Goal: Transaction & Acquisition: Purchase product/service

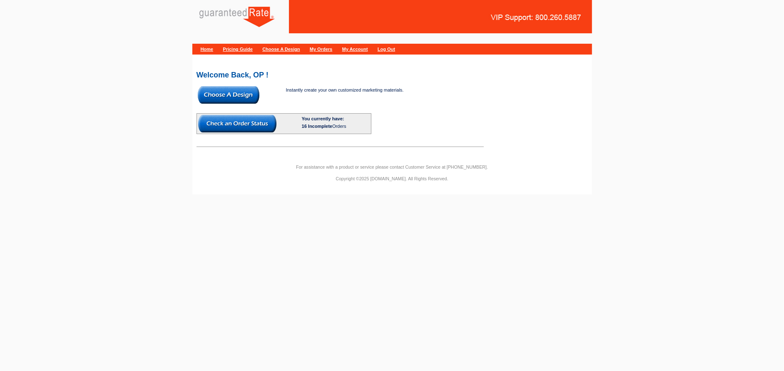
drag, startPoint x: 223, startPoint y: 96, endPoint x: 229, endPoint y: 100, distance: 7.3
click at [223, 96] on img at bounding box center [229, 94] width 62 height 17
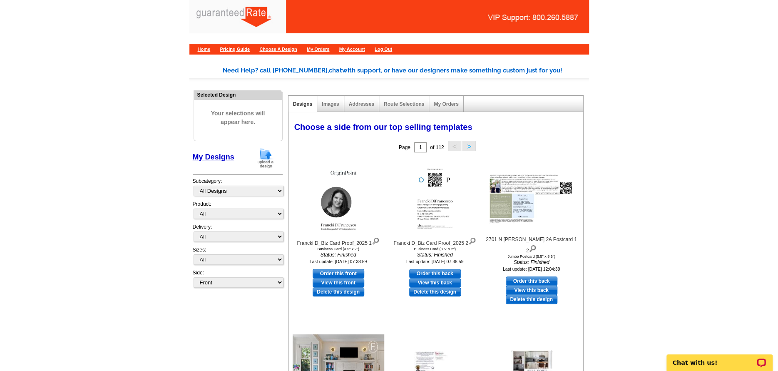
click at [268, 158] on img at bounding box center [266, 157] width 22 height 21
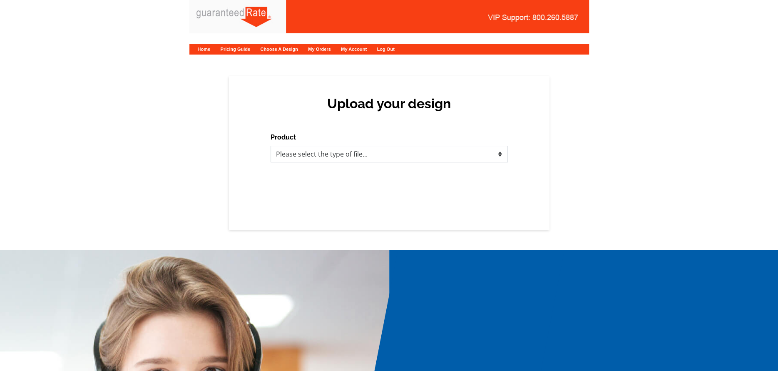
click at [310, 160] on select "Please select the type of file... Postcards Calendars Business Cards Letters an…" at bounding box center [389, 154] width 237 height 17
select select "1"
click at [271, 146] on select "Please select the type of file... Postcards Calendars Business Cards Letters an…" at bounding box center [389, 154] width 237 height 17
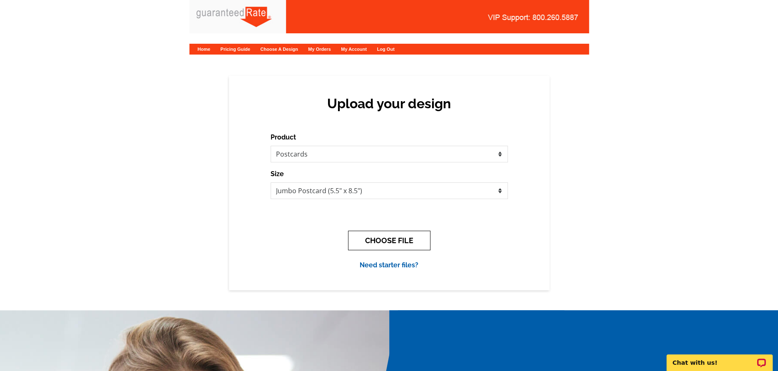
click at [358, 244] on button "CHOOSE FILE" at bounding box center [389, 241] width 82 height 20
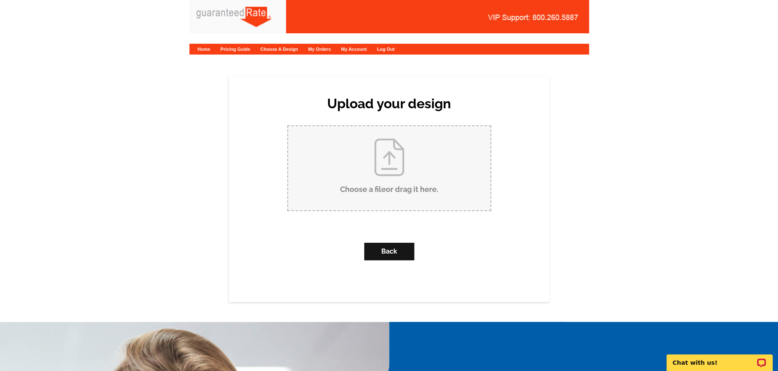
click at [390, 148] on input "Choose a file or drag it here ." at bounding box center [389, 168] width 202 height 84
type input "C:\fakepath\Robby Final Postcard.pdf"
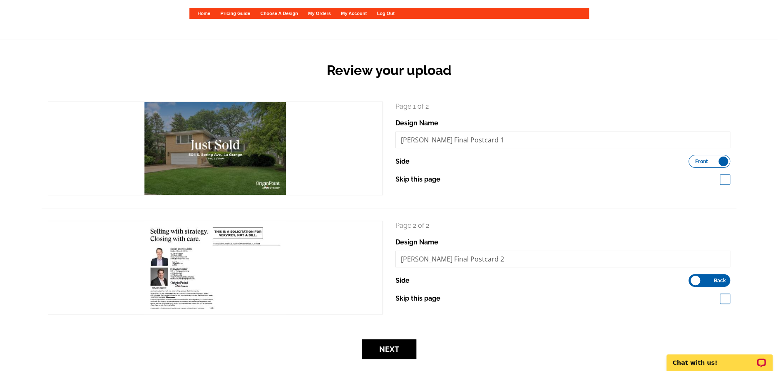
scroll to position [97, 0]
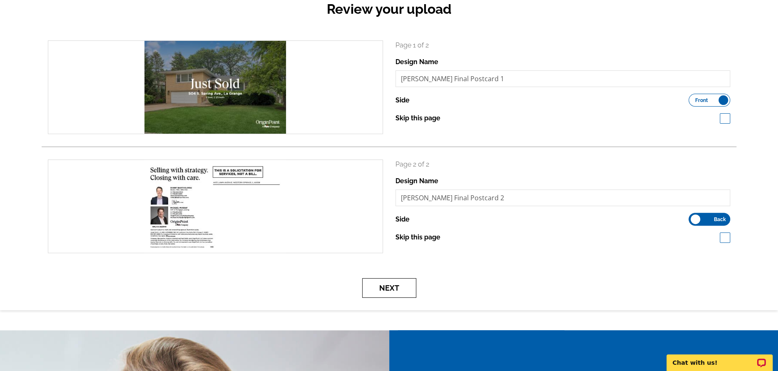
click at [403, 288] on button "Next" at bounding box center [389, 288] width 54 height 20
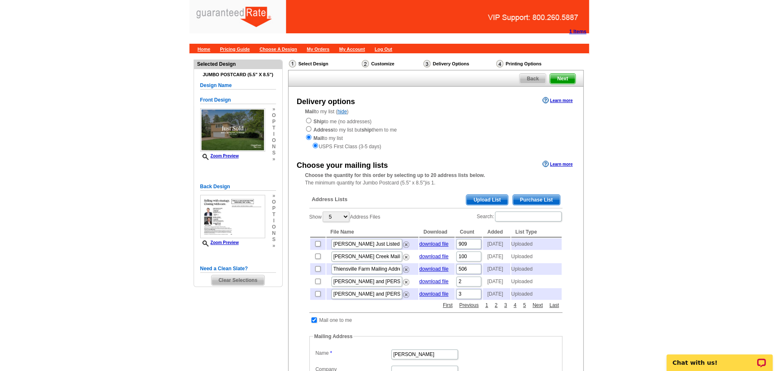
click at [316, 324] on td at bounding box center [314, 320] width 8 height 8
click at [314, 323] on input "checkbox" at bounding box center [313, 319] width 5 height 5
checkbox input "false"
click at [480, 201] on span "Upload List" at bounding box center [486, 200] width 41 height 10
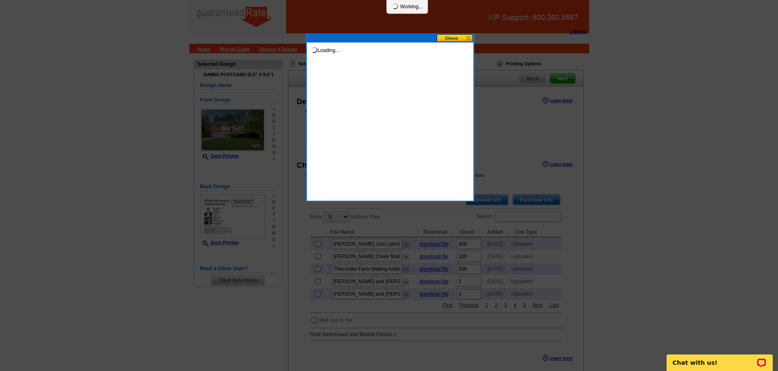
click at [466, 40] on button at bounding box center [455, 38] width 37 height 8
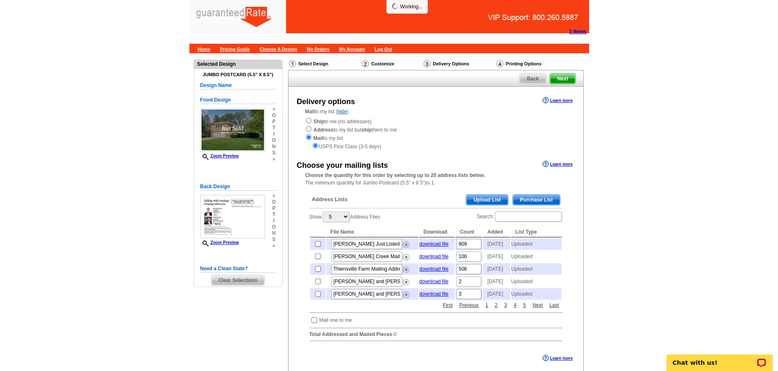
click at [495, 196] on span "Upload List" at bounding box center [486, 200] width 41 height 10
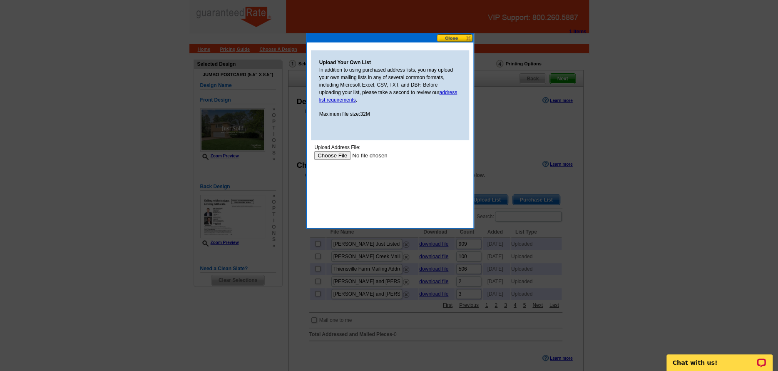
click at [337, 155] on input "file" at bounding box center [366, 155] width 105 height 9
type input "C:\fakepath\504 S. Spring Mailing List.xlsx"
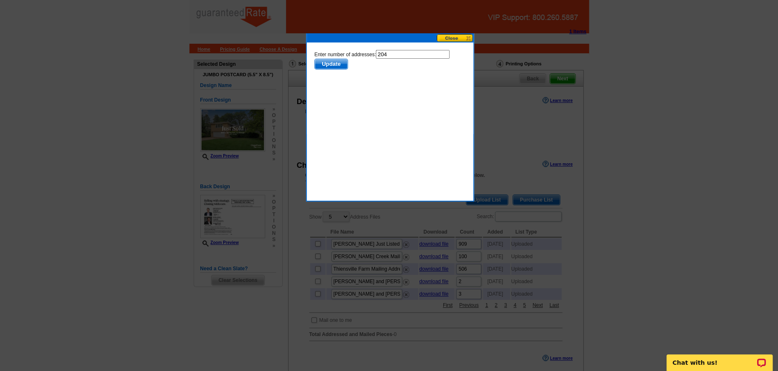
click at [320, 64] on span "Update" at bounding box center [330, 64] width 33 height 10
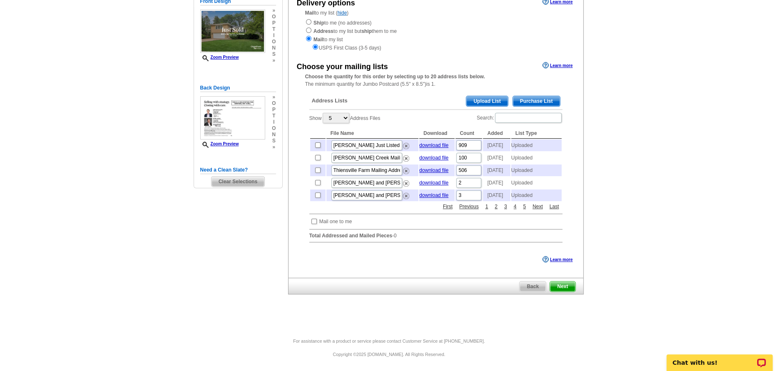
scroll to position [111, 0]
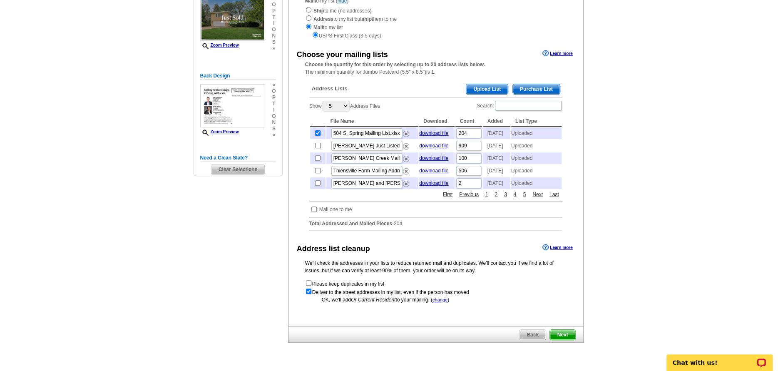
click at [572, 340] on span "Next" at bounding box center [562, 335] width 25 height 10
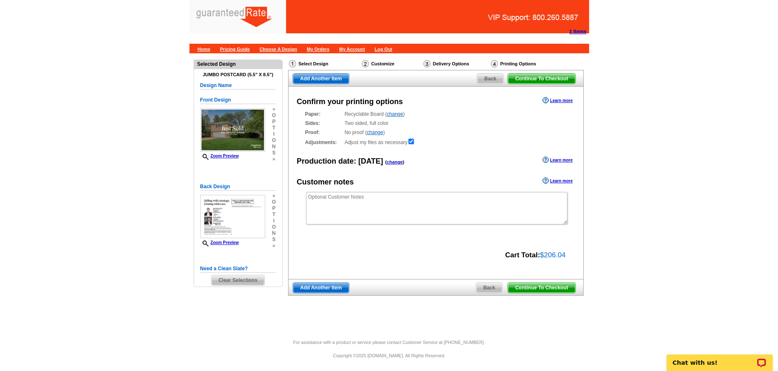
click at [547, 290] on span "Continue To Checkout" at bounding box center [541, 288] width 67 height 10
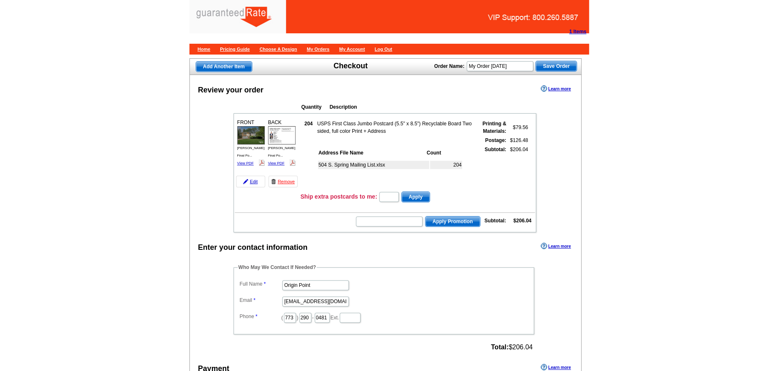
click at [317, 290] on dd "Origin Point" at bounding box center [384, 284] width 292 height 13
click at [312, 283] on input "Origin Point" at bounding box center [315, 285] width 67 height 10
type input "Alyssa Jacobucci"
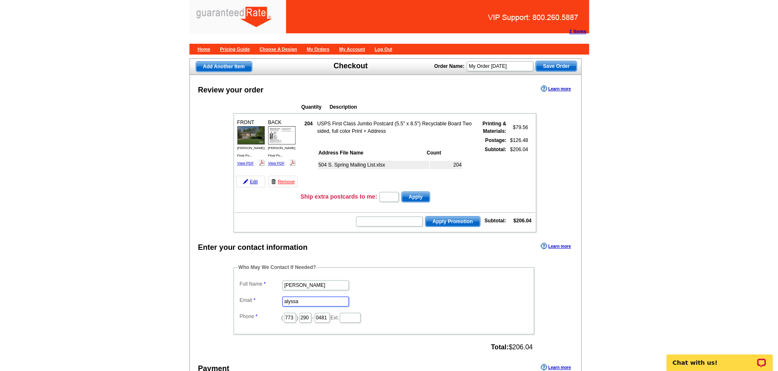
type input "alyssa.jacobucci@rate.com"
type input "516"
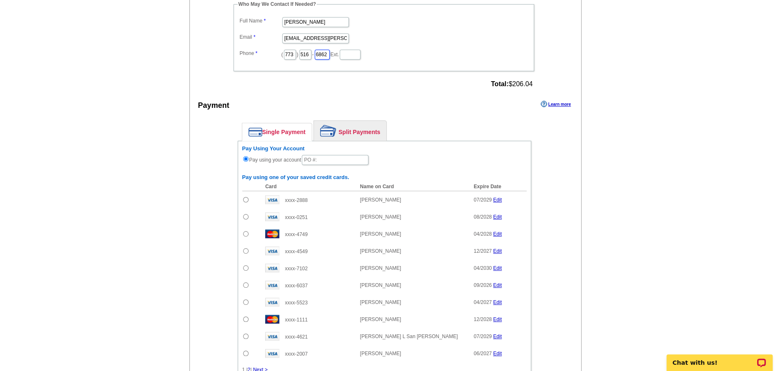
scroll to position [264, 0]
type input "6862"
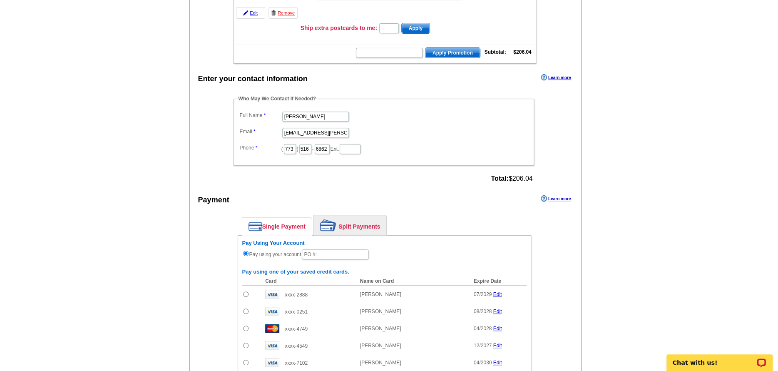
scroll to position [167, 0]
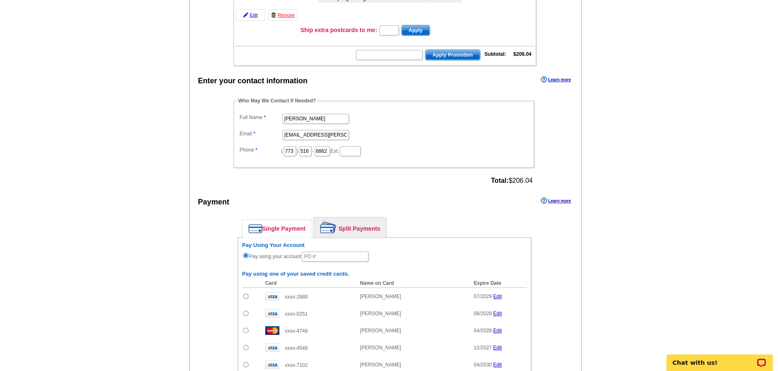
drag, startPoint x: 336, startPoint y: 230, endPoint x: 361, endPoint y: 243, distance: 27.6
click at [336, 230] on img at bounding box center [328, 227] width 16 height 12
click at [351, 228] on link "Split Payments" at bounding box center [350, 227] width 72 height 20
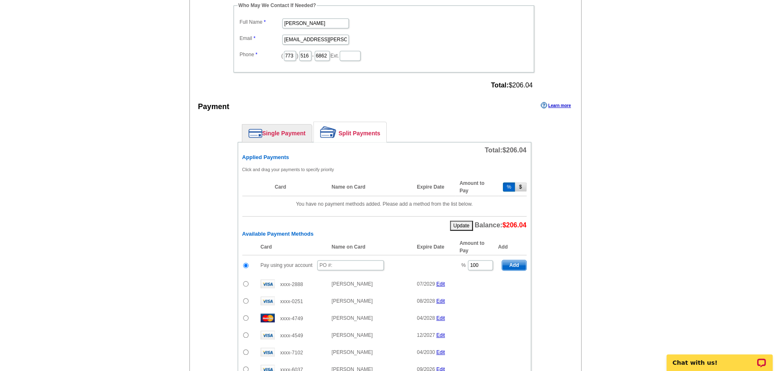
scroll to position [264, 0]
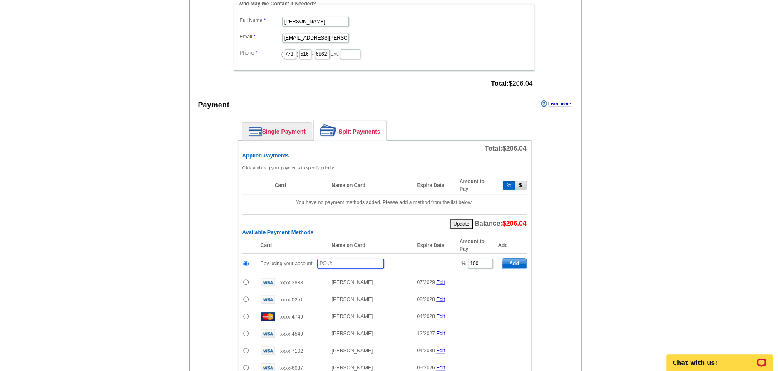
click at [343, 263] on input "text" at bounding box center [350, 264] width 67 height 10
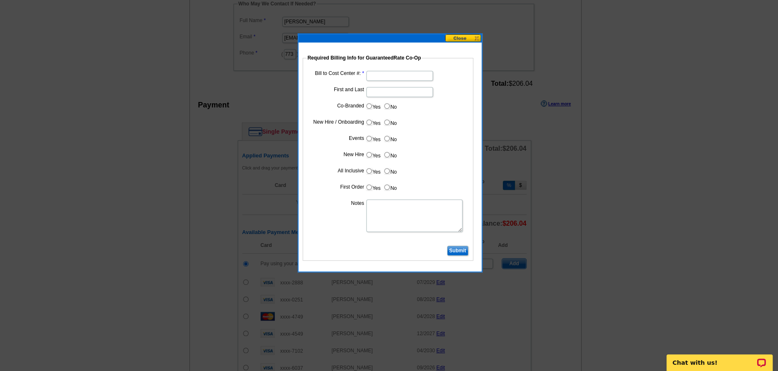
type input "091125_201_AJ"
click at [386, 75] on input "Bill to Cost Center #:" at bounding box center [399, 76] width 67 height 10
type input "200133"
type input "Michael Murray"
click at [370, 107] on input "Yes" at bounding box center [368, 105] width 5 height 5
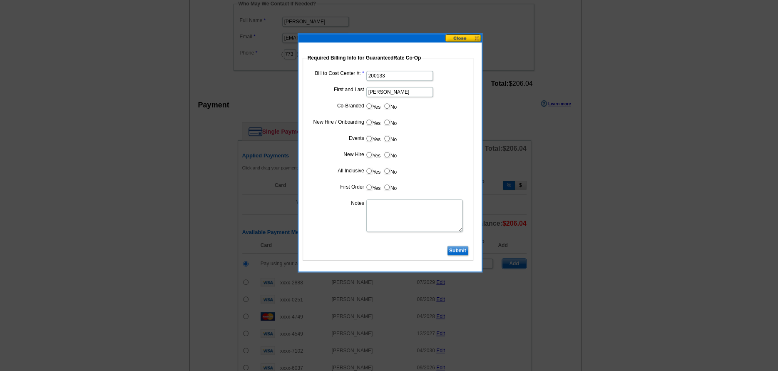
radio input "true"
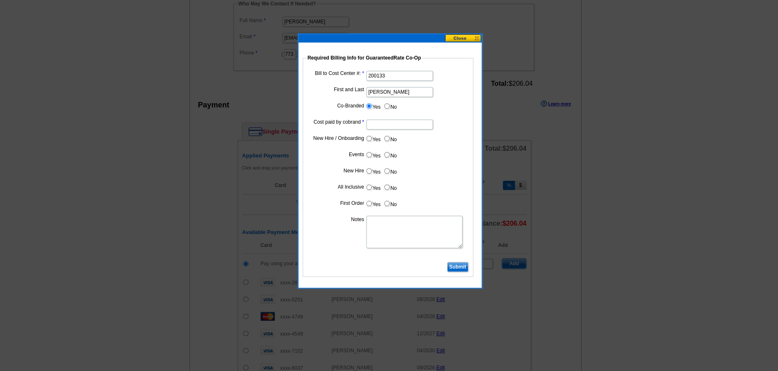
click at [391, 122] on input "Cost paid by cobrand" at bounding box center [399, 124] width 67 height 10
type input "50%"
click at [422, 186] on dd "Yes No" at bounding box center [388, 188] width 162 height 13
click at [455, 272] on fieldset "Required Billing Info for GuaranteedRate Co-Op Bill to Cost Center #: 200133 Fi…" at bounding box center [388, 165] width 171 height 223
drag, startPoint x: 455, startPoint y: 264, endPoint x: 442, endPoint y: 276, distance: 17.4
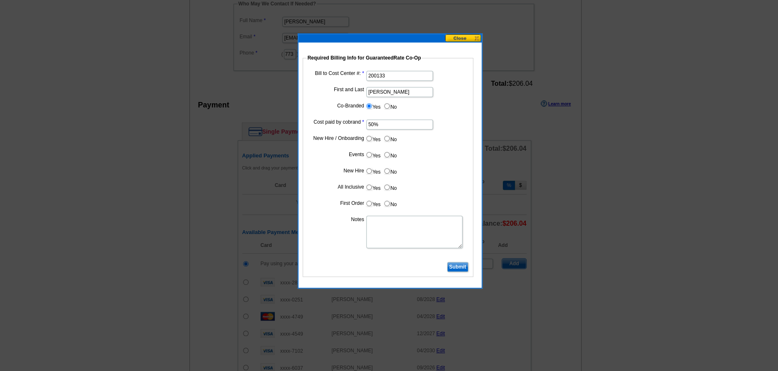
click at [455, 264] on input "Submit" at bounding box center [457, 267] width 21 height 10
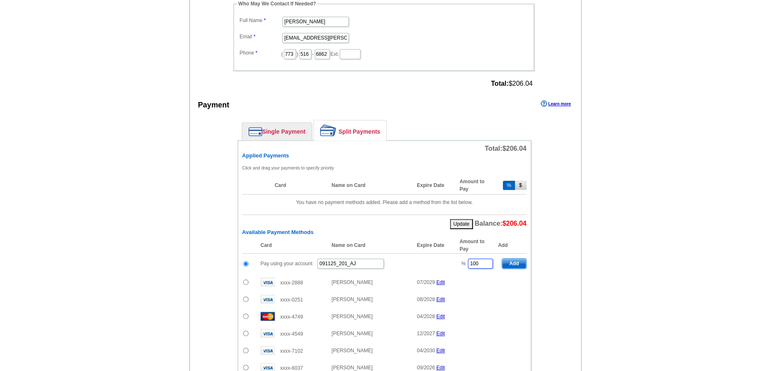
drag, startPoint x: 473, startPoint y: 251, endPoint x: 452, endPoint y: 251, distance: 20.4
click at [452, 251] on table "Card Name on Card Expire Date Amount to Pay Add Pay using your account 091125_2…" at bounding box center [384, 343] width 284 height 213
click at [545, 235] on div "Single Payment Split Payments Pay Using Your Account Pay using your account Pay…" at bounding box center [384, 313] width 335 height 395
click at [516, 254] on td "Add" at bounding box center [512, 264] width 28 height 20
click at [516, 259] on span "Add" at bounding box center [514, 264] width 24 height 10
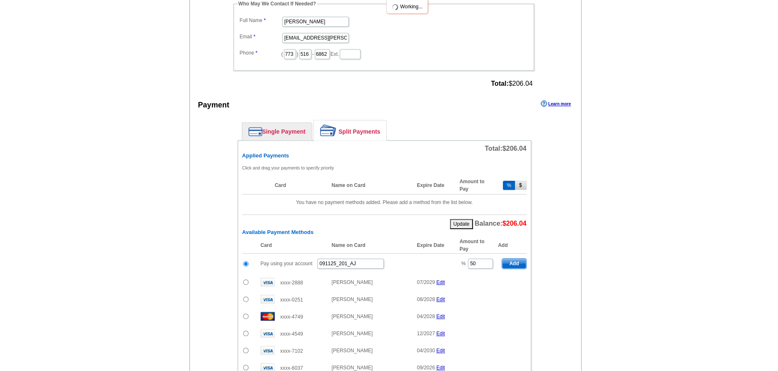
type input "100"
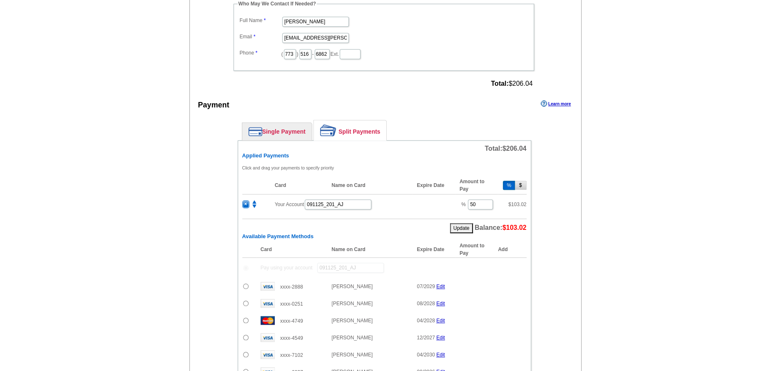
radio input "false"
click at [244, 286] on input "radio" at bounding box center [245, 286] width 5 height 5
click at [512, 286] on span "Add" at bounding box center [514, 288] width 24 height 10
radio input "false"
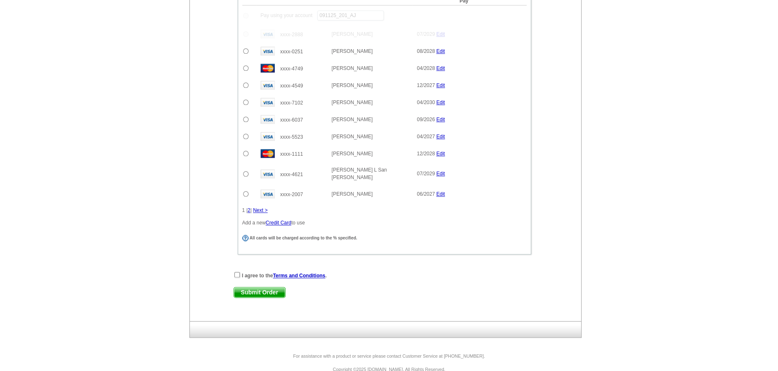
scroll to position [544, 0]
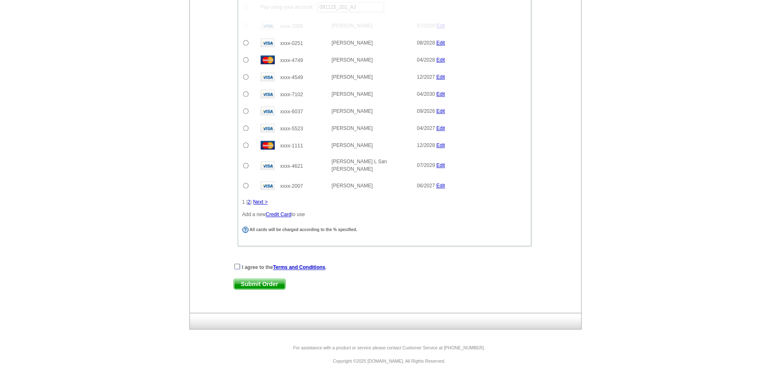
click at [236, 264] on input "checkbox" at bounding box center [236, 266] width 5 height 5
checkbox input "true"
click at [237, 279] on span "Submit Order" at bounding box center [259, 284] width 51 height 10
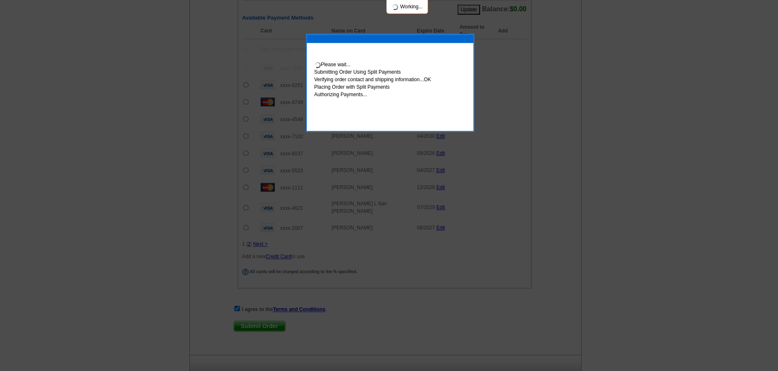
scroll to position [586, 0]
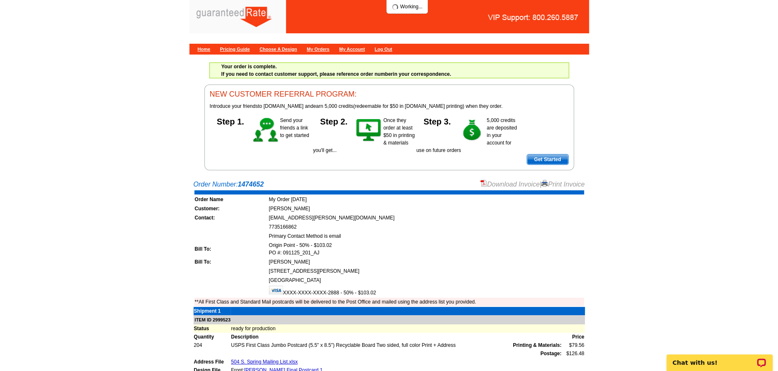
click at [510, 179] on div "Download Invoice | Print Invoice" at bounding box center [532, 184] width 104 height 10
click at [508, 187] on link "Download Invoice" at bounding box center [509, 184] width 59 height 7
